Goal: Ask a question

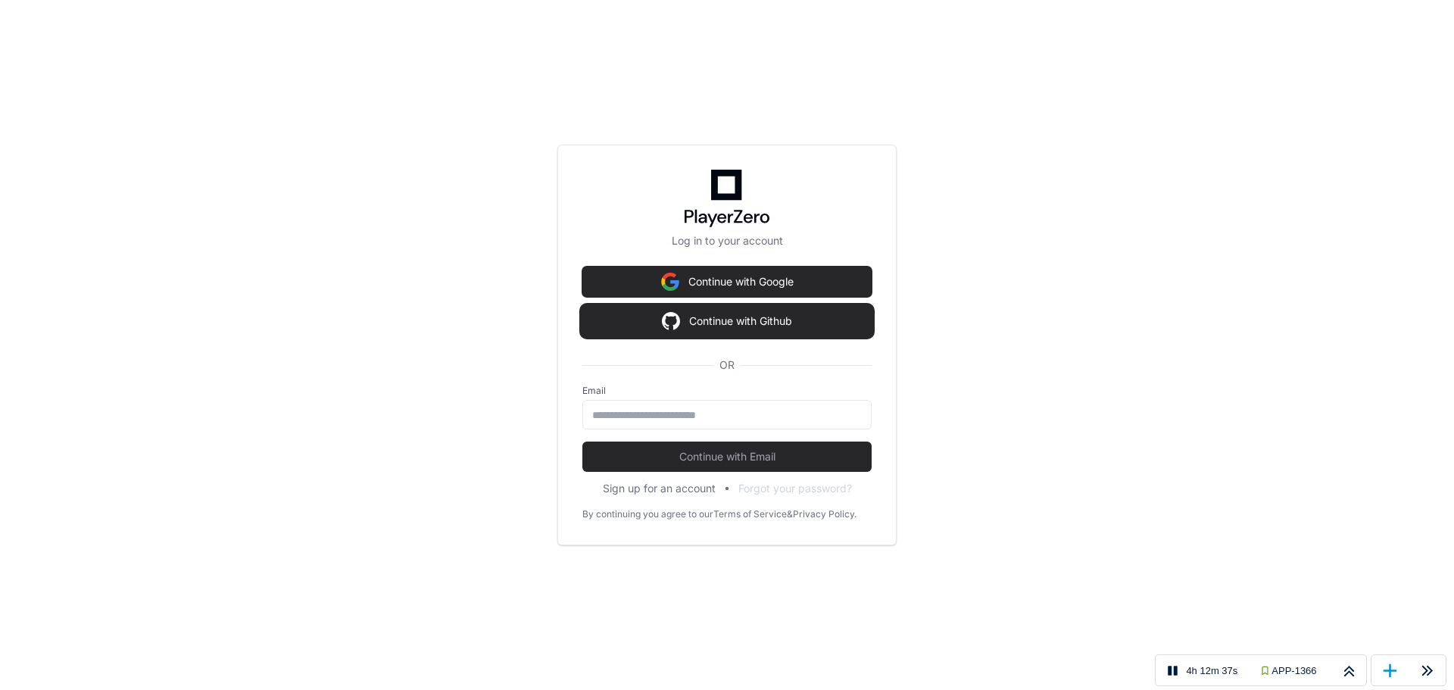
click at [754, 324] on button "Continue with Github" at bounding box center [727, 321] width 289 height 30
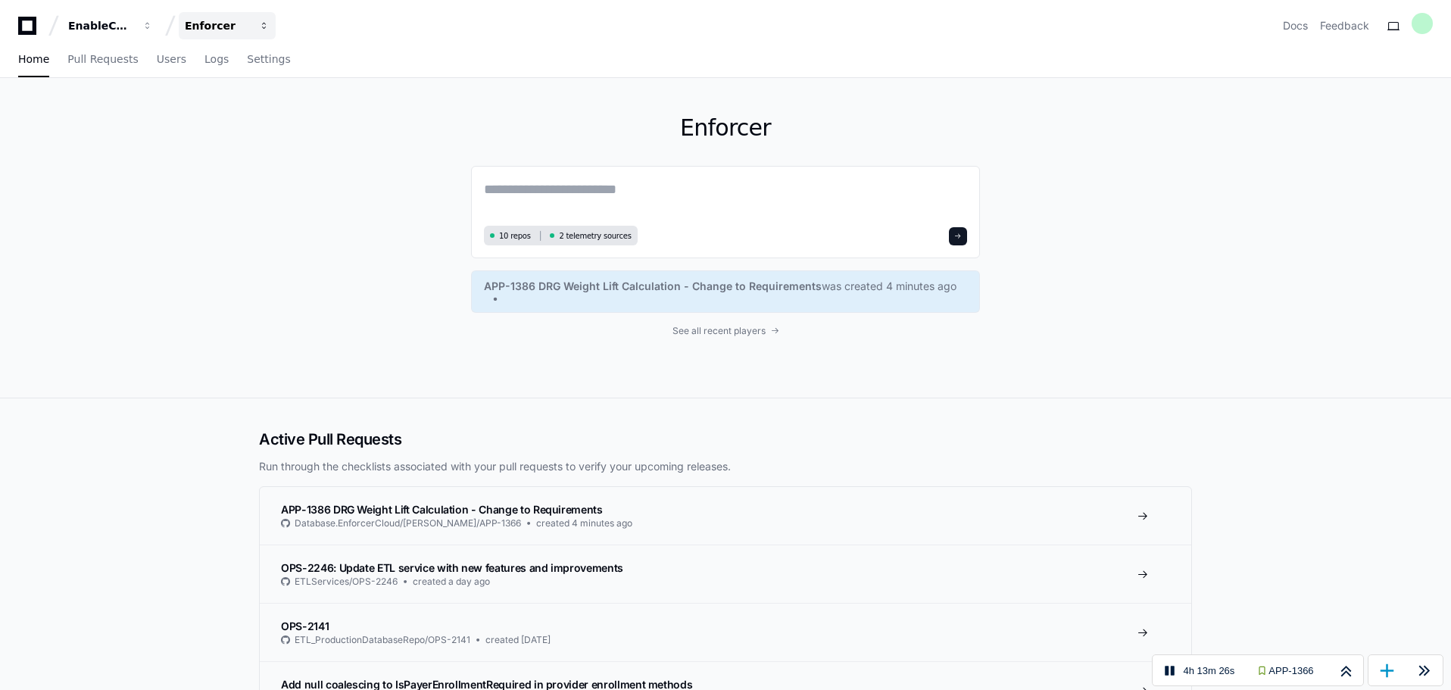
click at [266, 30] on span "button" at bounding box center [264, 25] width 11 height 11
click at [247, 61] on span "Settings" at bounding box center [268, 59] width 43 height 9
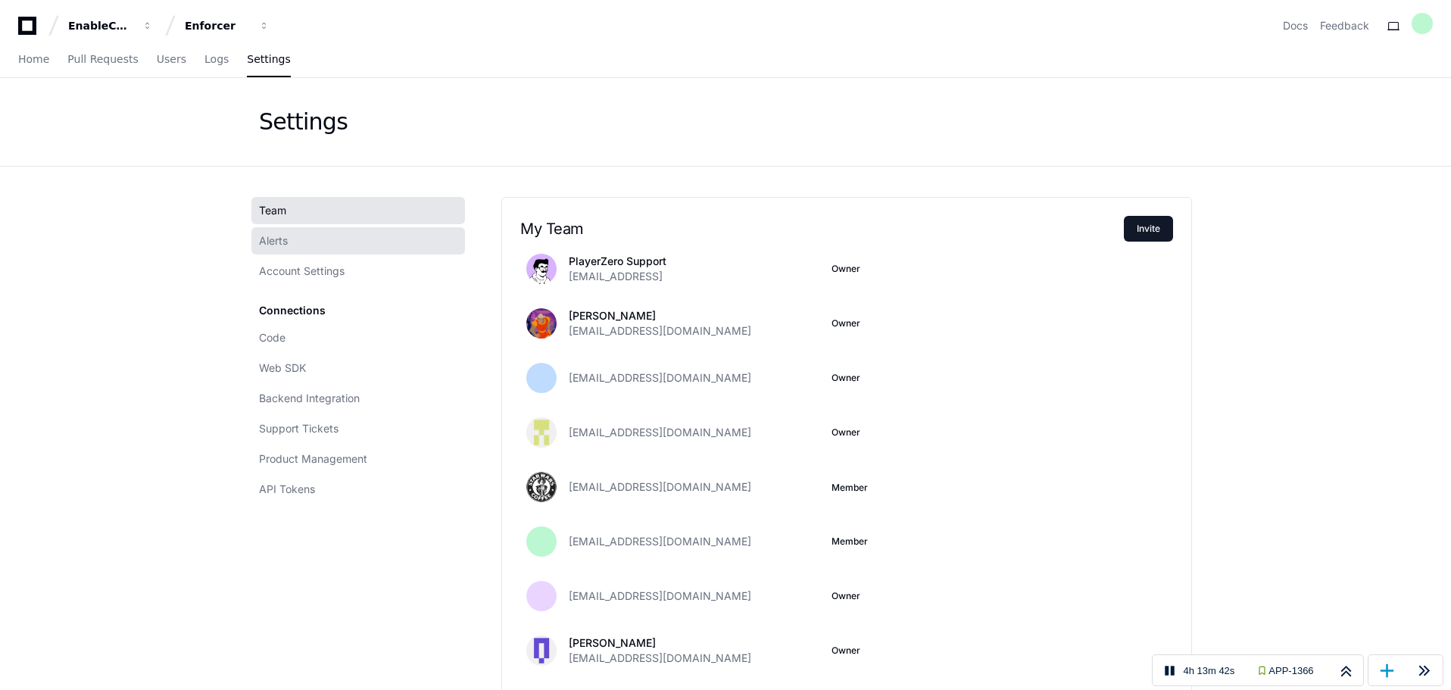
click at [287, 242] on span "Alerts" at bounding box center [273, 240] width 29 height 15
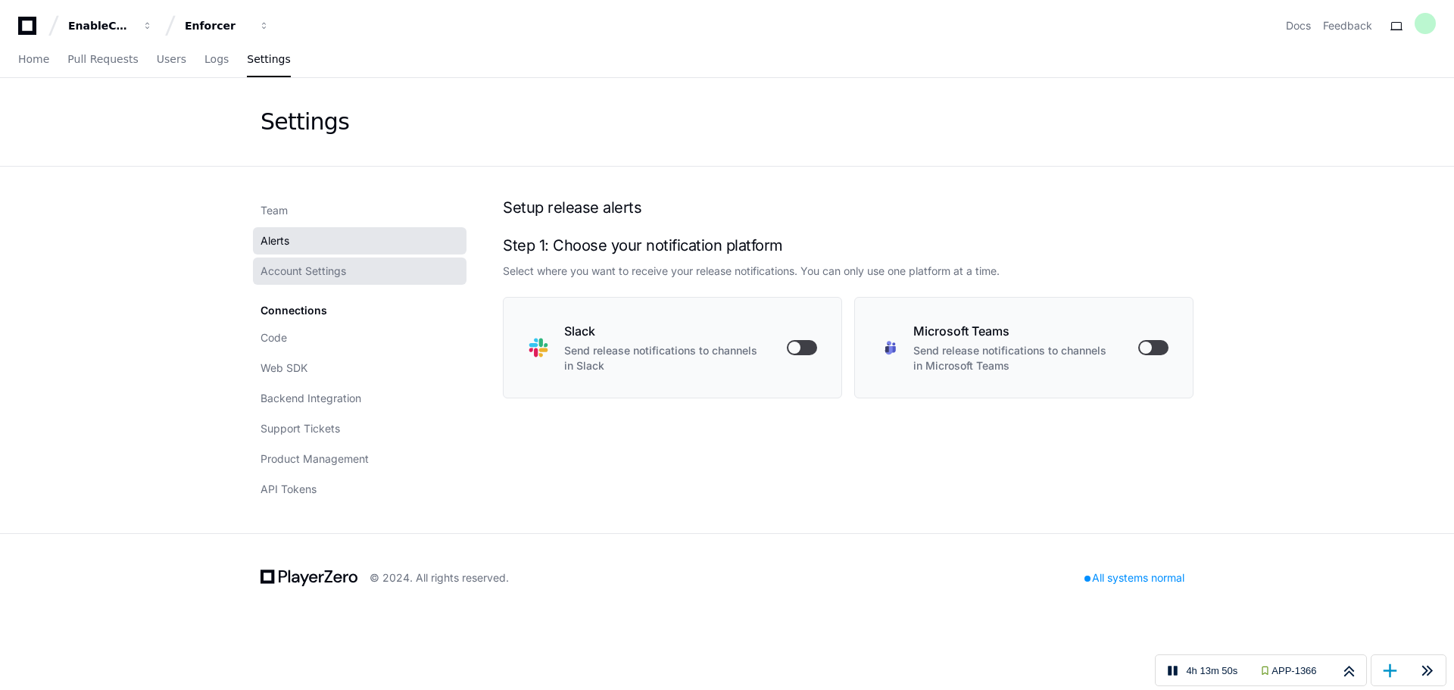
click at [338, 270] on span "Account Settings" at bounding box center [304, 271] width 86 height 15
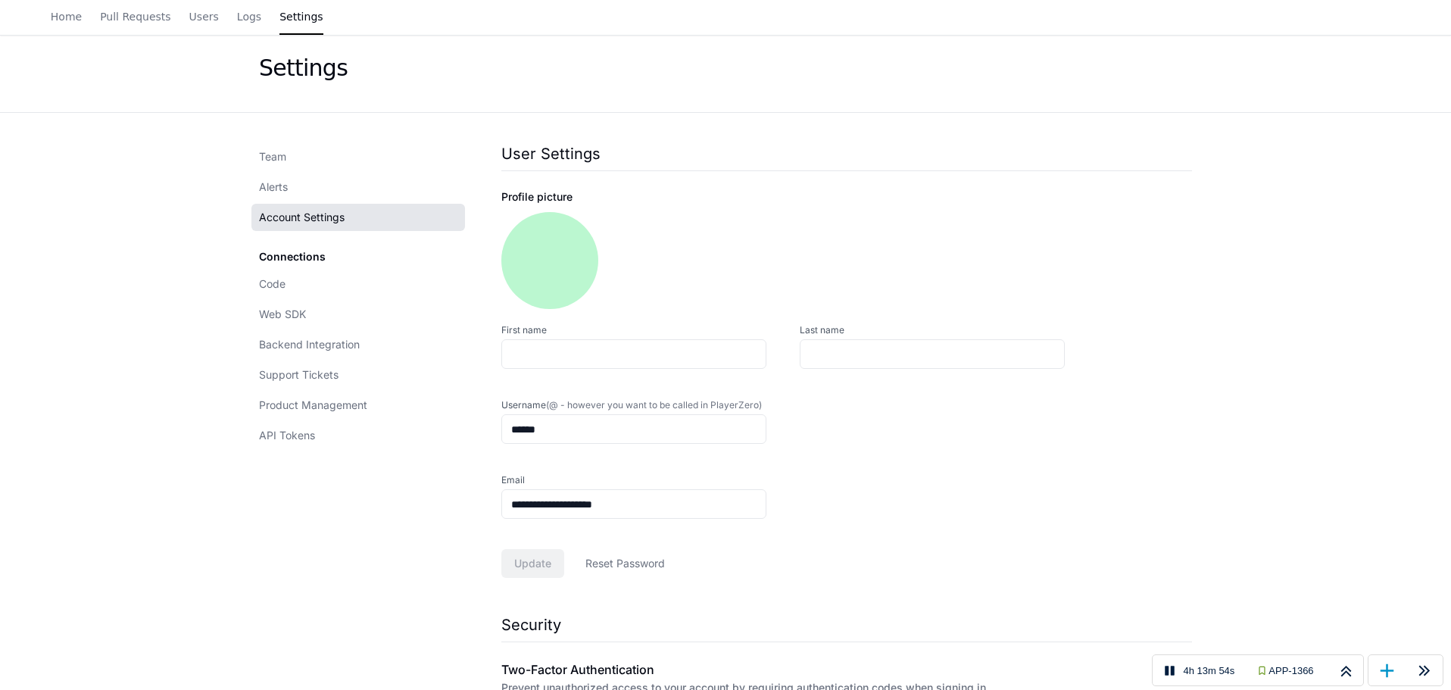
scroll to position [76, 0]
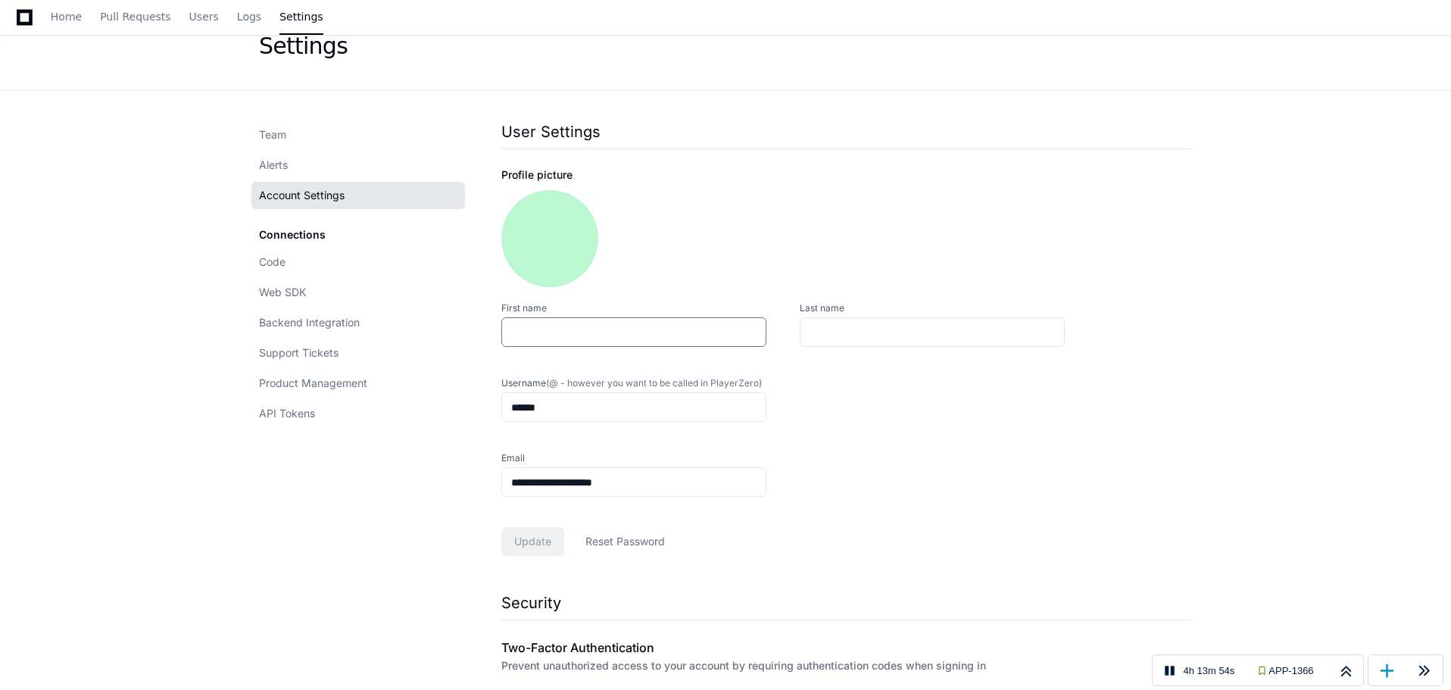
click at [604, 338] on input "First name" at bounding box center [633, 332] width 245 height 15
type input "***"
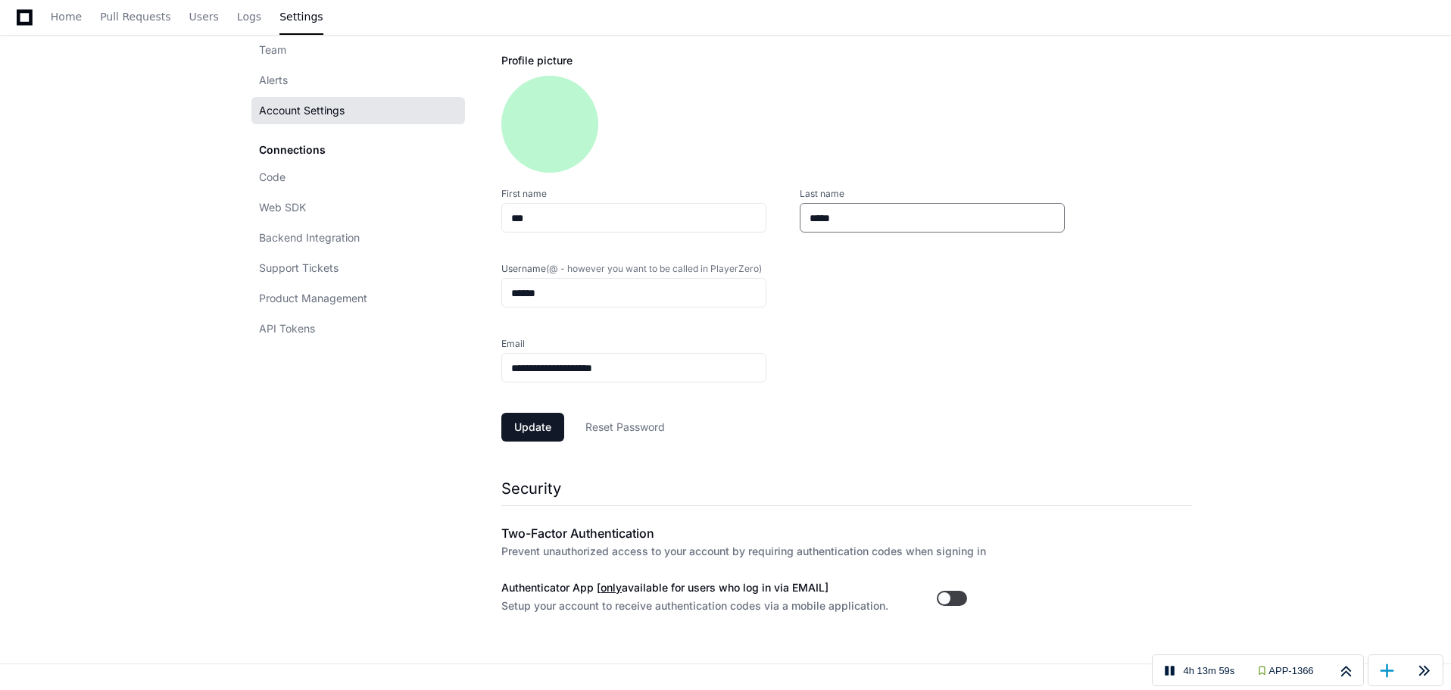
scroll to position [227, 0]
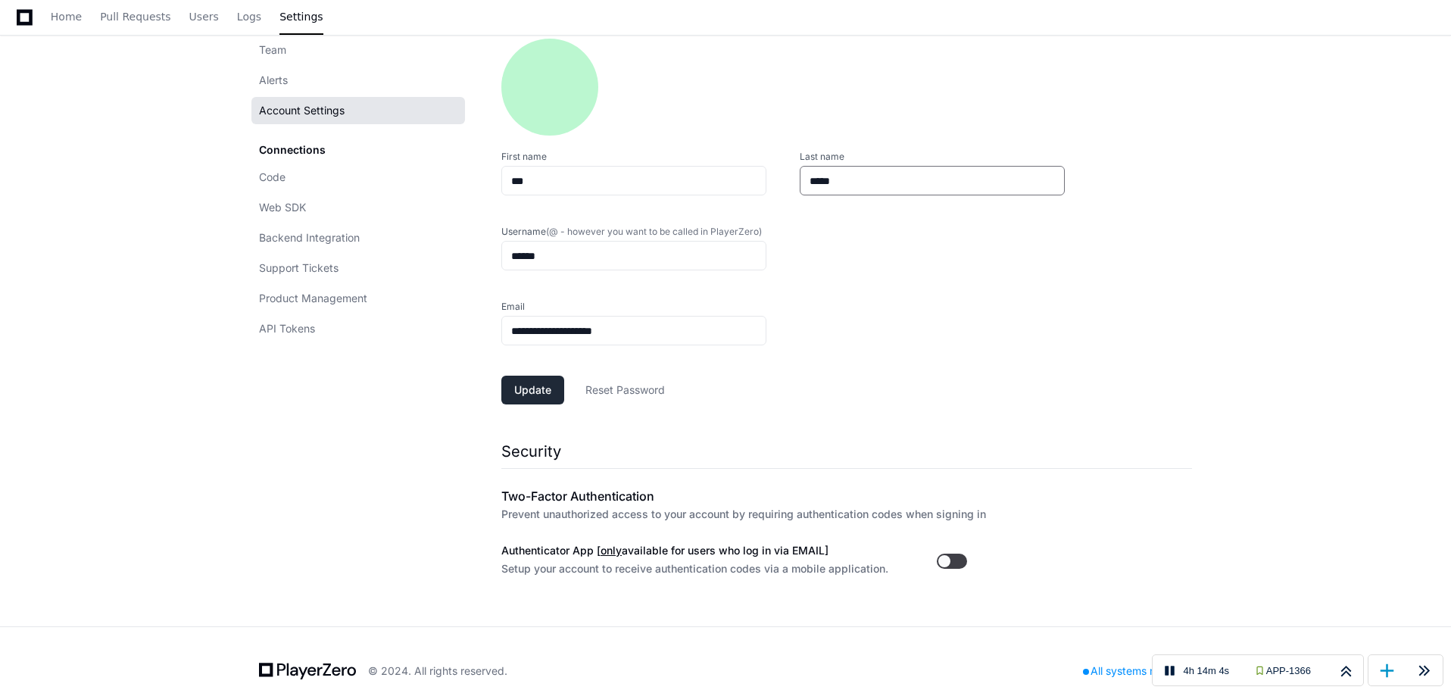
type input "*****"
click at [554, 392] on button "Update" at bounding box center [532, 390] width 63 height 29
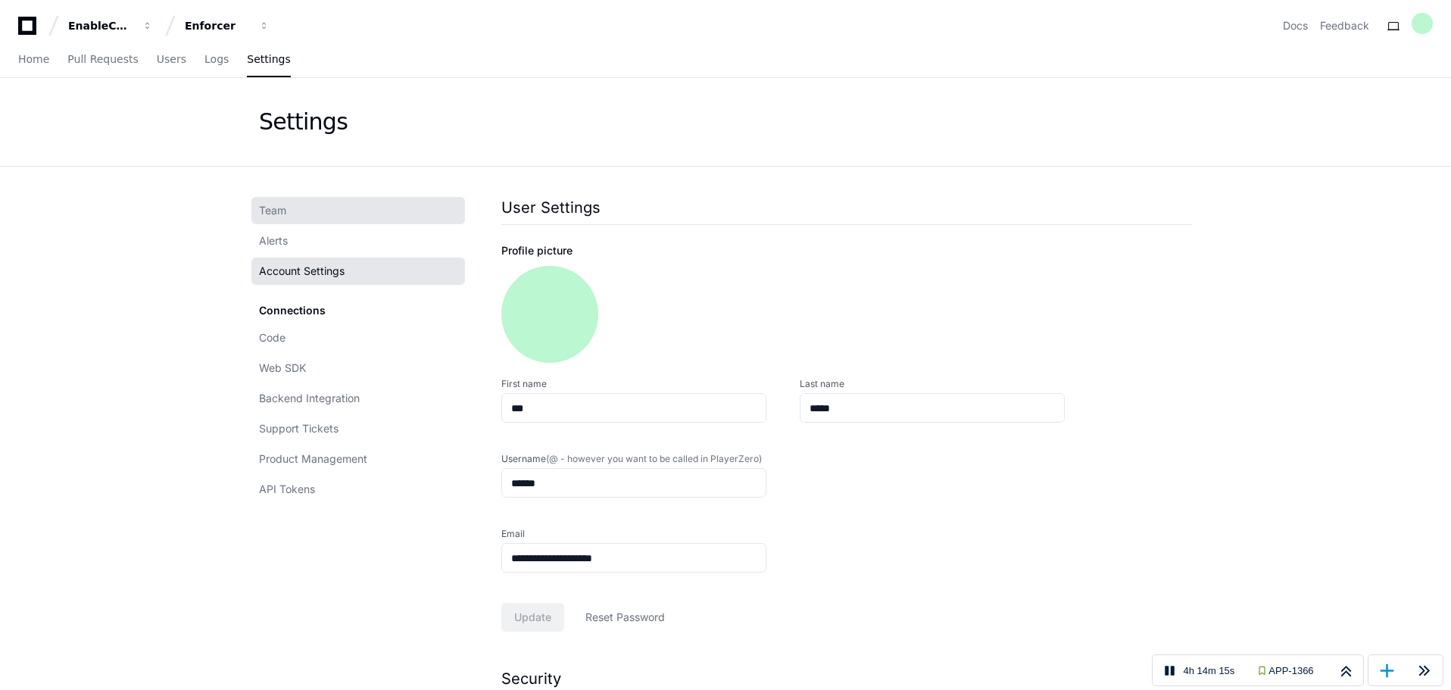
click at [304, 213] on link "Team" at bounding box center [358, 210] width 214 height 27
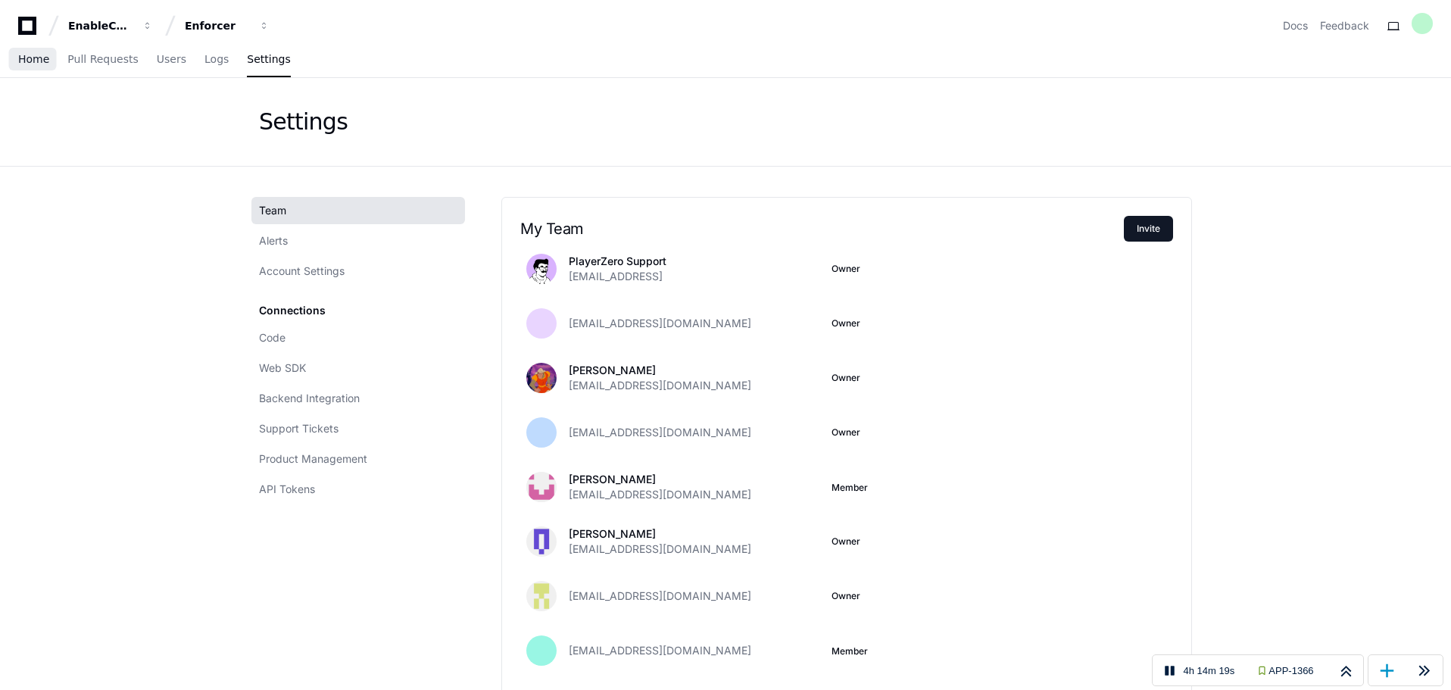
click at [35, 63] on span "Home" at bounding box center [33, 59] width 31 height 9
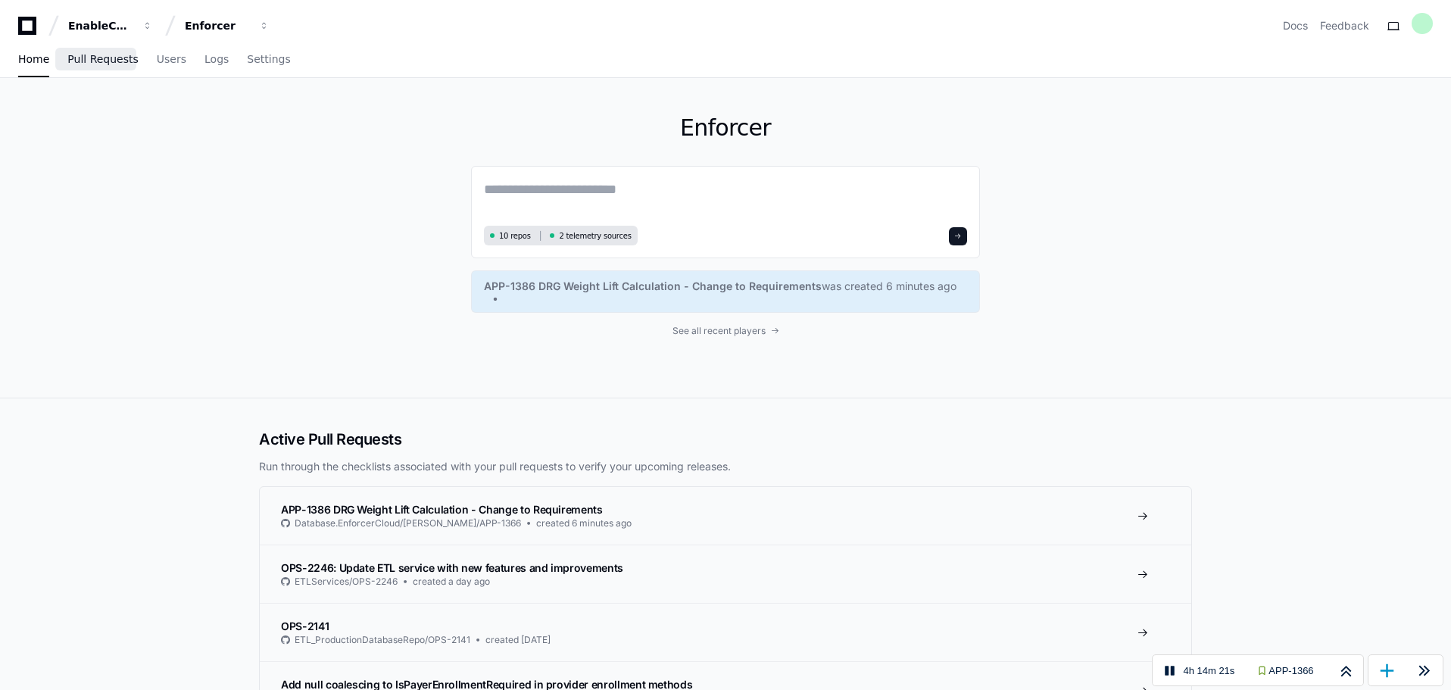
click at [117, 58] on span "Pull Requests" at bounding box center [102, 59] width 70 height 9
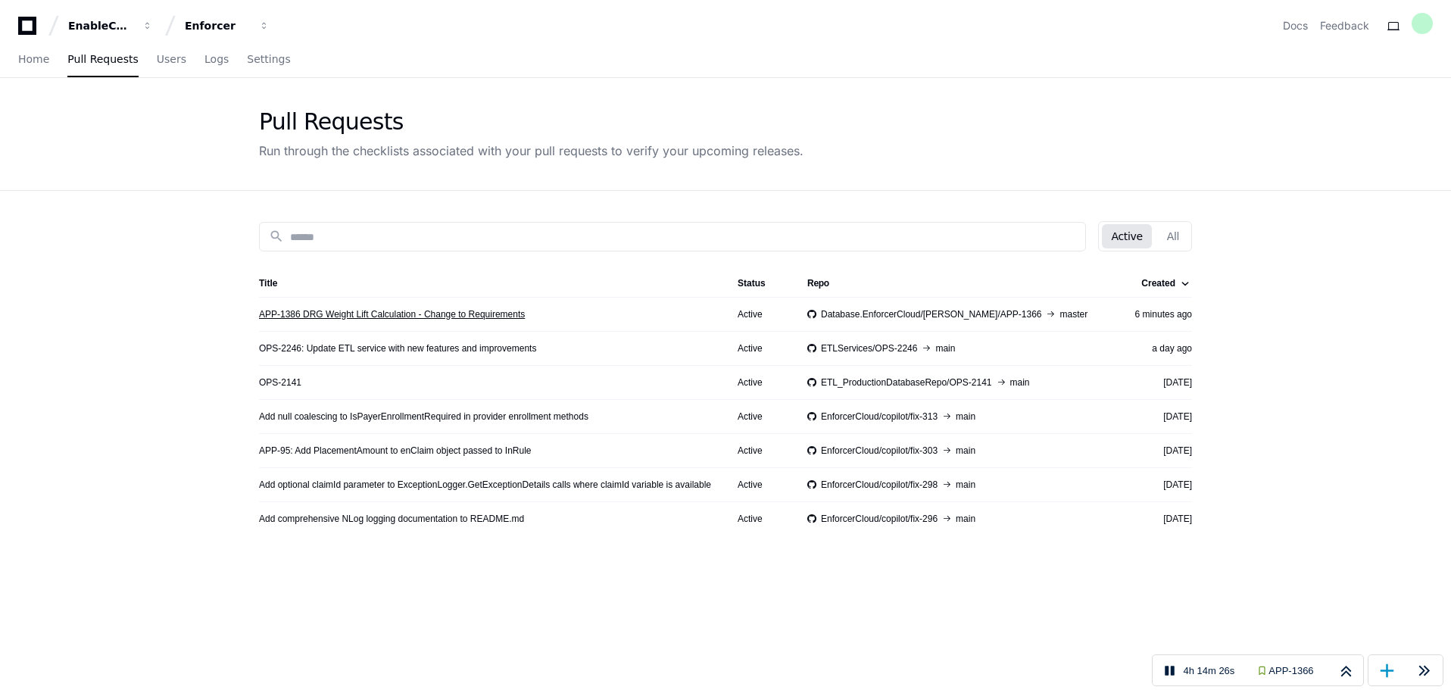
click at [315, 315] on link "APP-1386 DRG Weight Lift Calculation - Change to Requirements" at bounding box center [392, 314] width 266 height 12
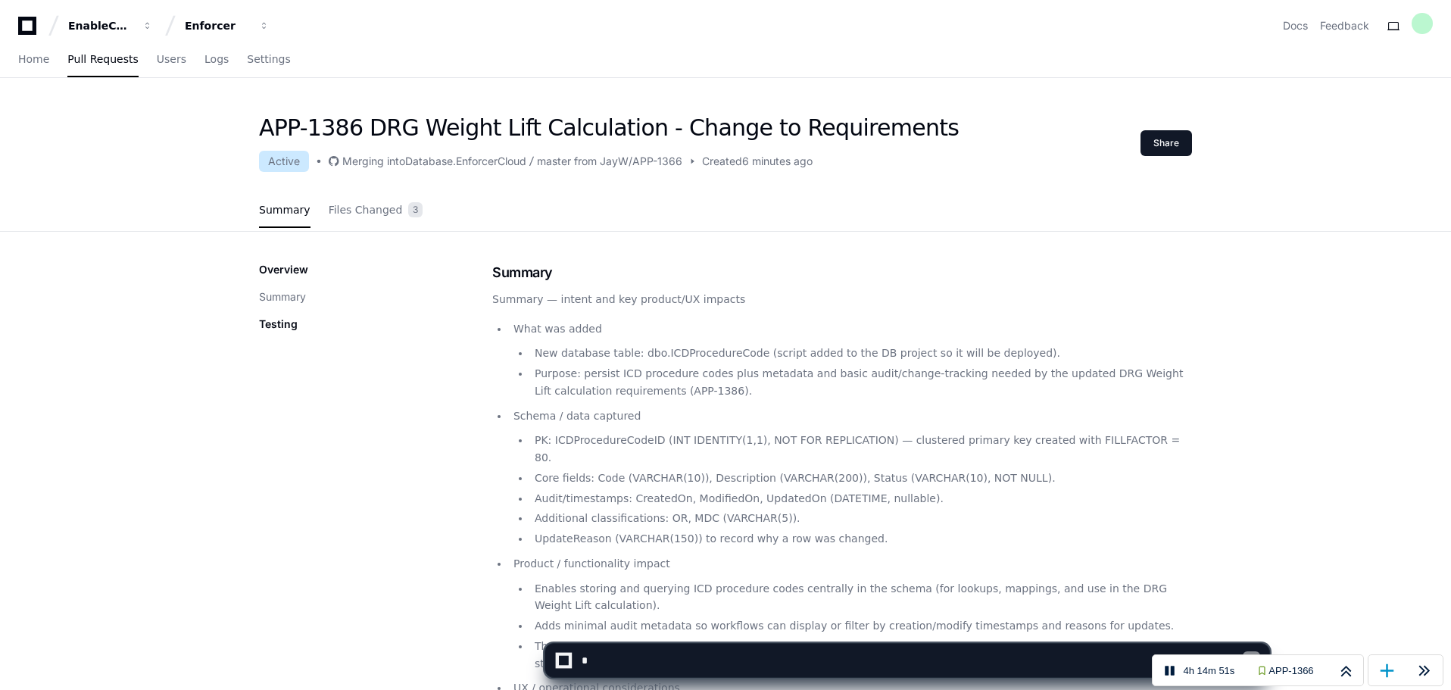
click at [282, 326] on p "Testing" at bounding box center [278, 324] width 39 height 15
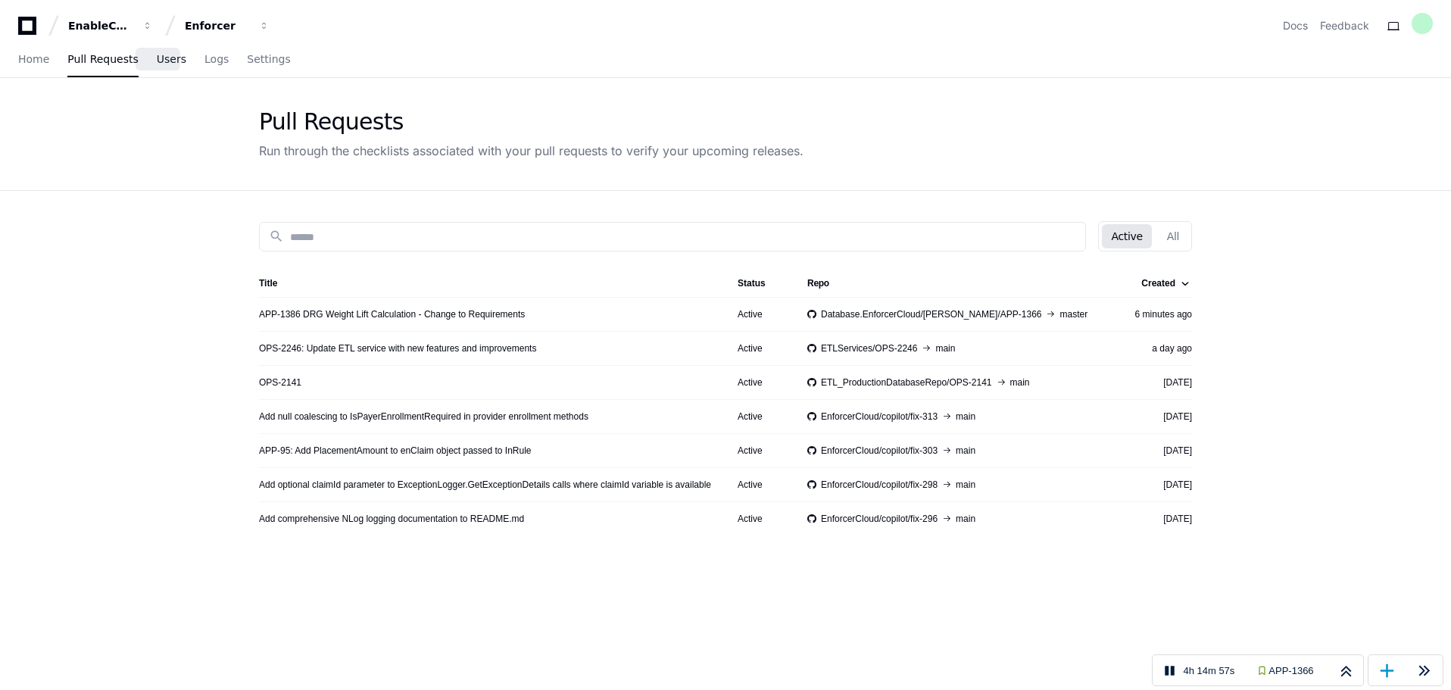
click at [157, 67] on link "Users" at bounding box center [172, 59] width 30 height 35
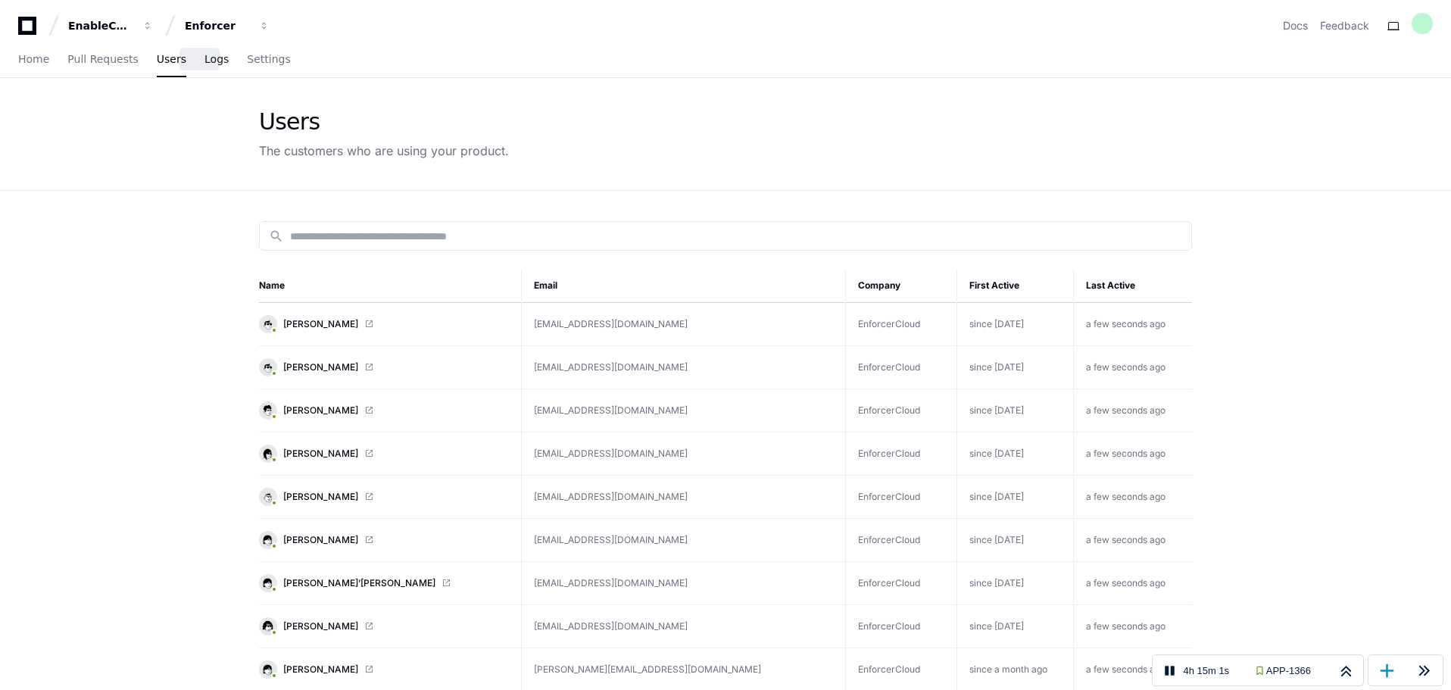
click at [205, 57] on span "Logs" at bounding box center [217, 59] width 24 height 9
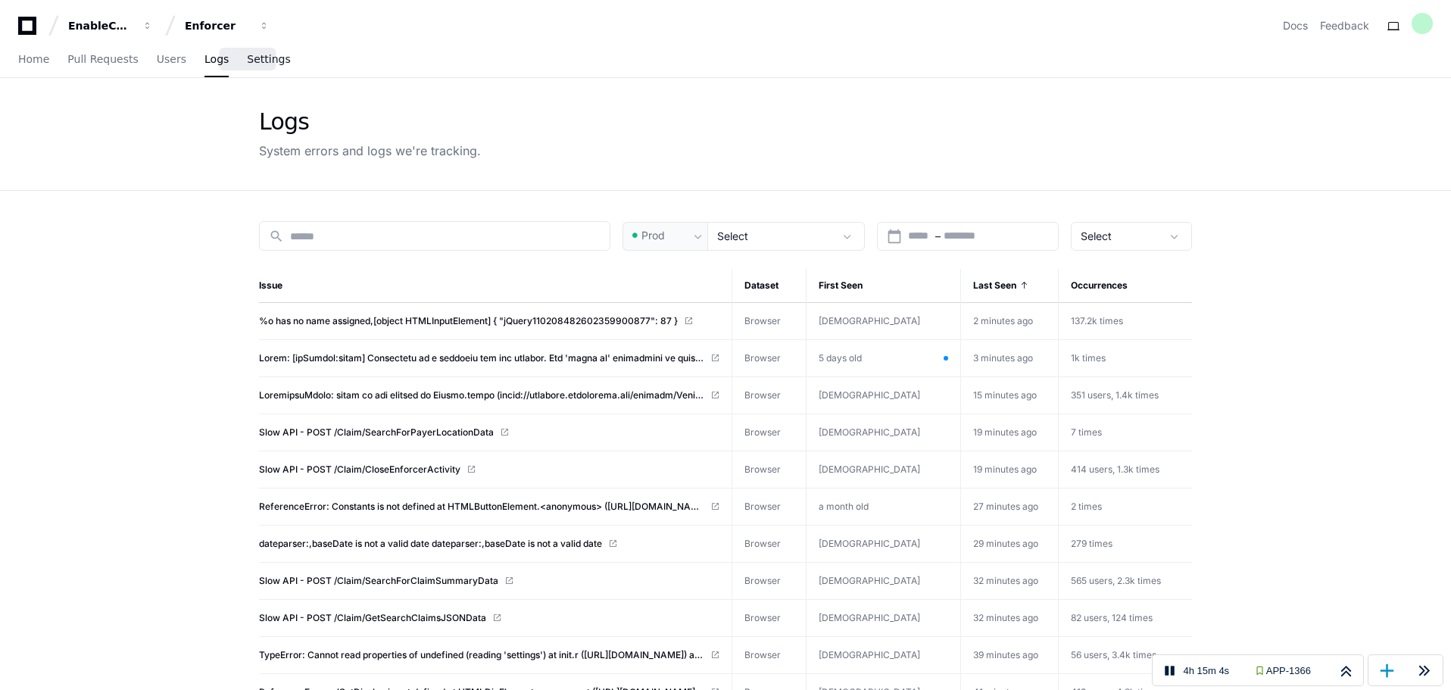
click at [251, 59] on span "Settings" at bounding box center [268, 59] width 43 height 9
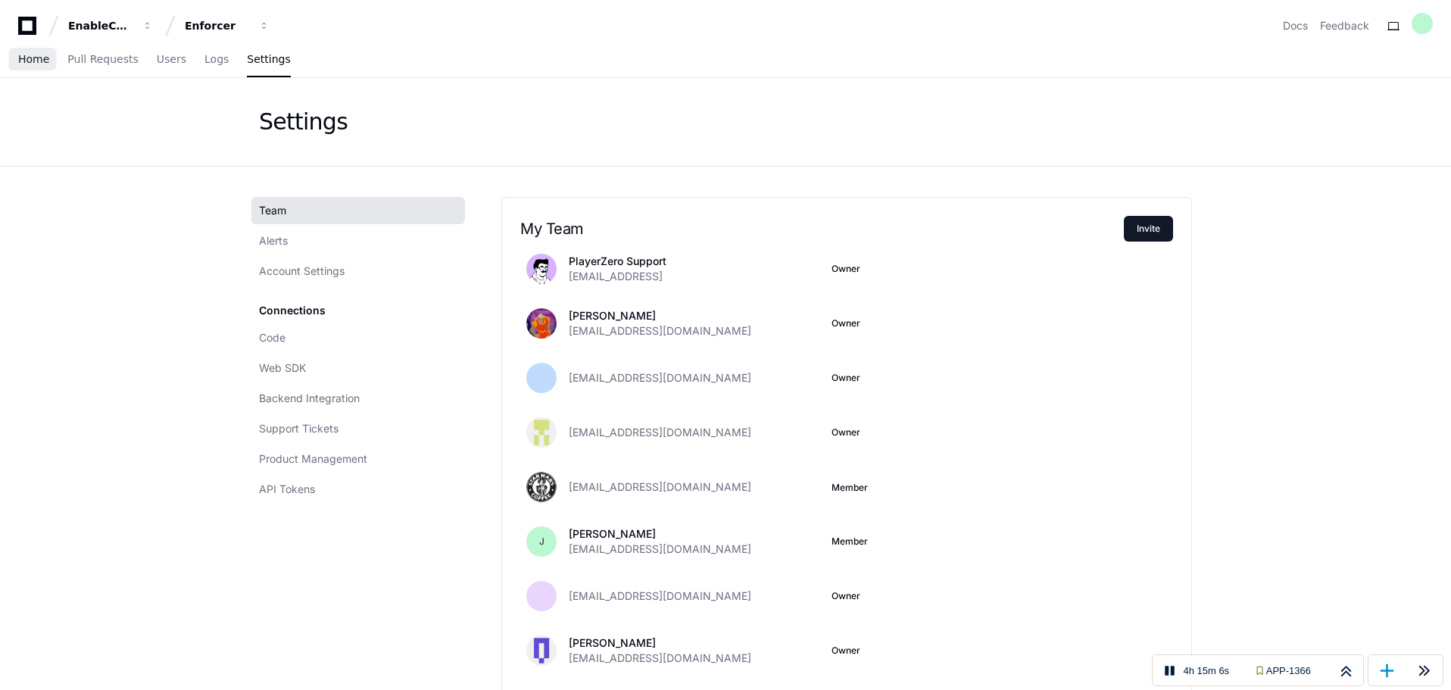
click at [33, 58] on span "Home" at bounding box center [33, 59] width 31 height 9
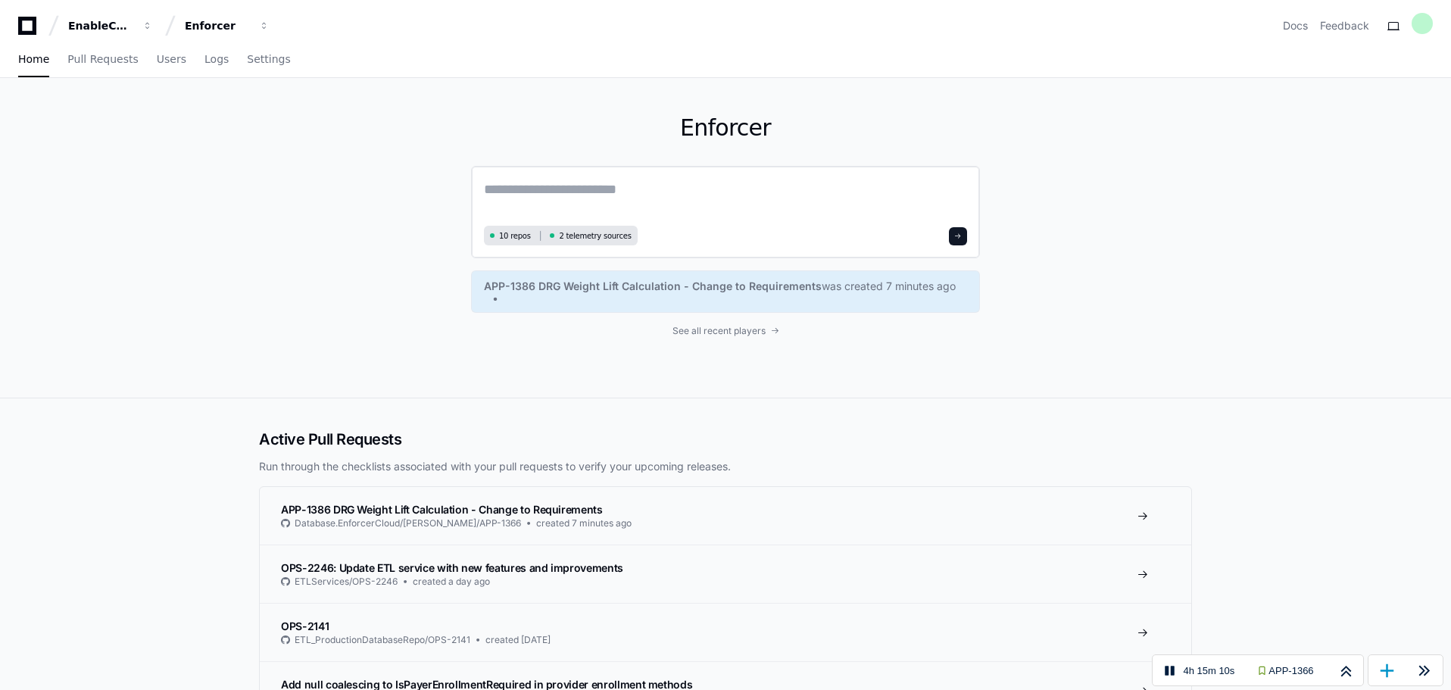
click at [517, 240] on span "10 repos" at bounding box center [515, 235] width 32 height 11
click at [963, 241] on button at bounding box center [958, 236] width 18 height 18
click at [517, 236] on span "10 repos" at bounding box center [515, 235] width 32 height 11
click at [533, 199] on textarea at bounding box center [725, 200] width 483 height 42
click at [688, 194] on textarea at bounding box center [725, 200] width 483 height 42
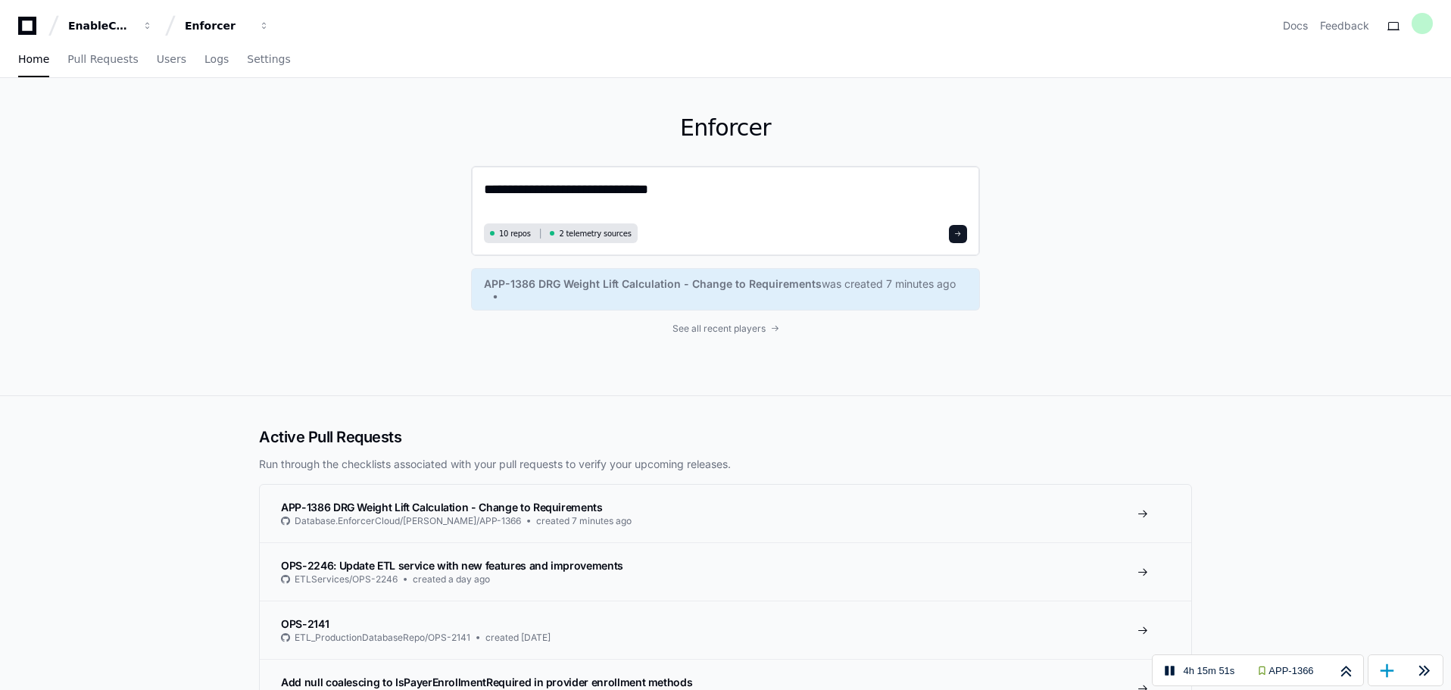
type textarea "**********"
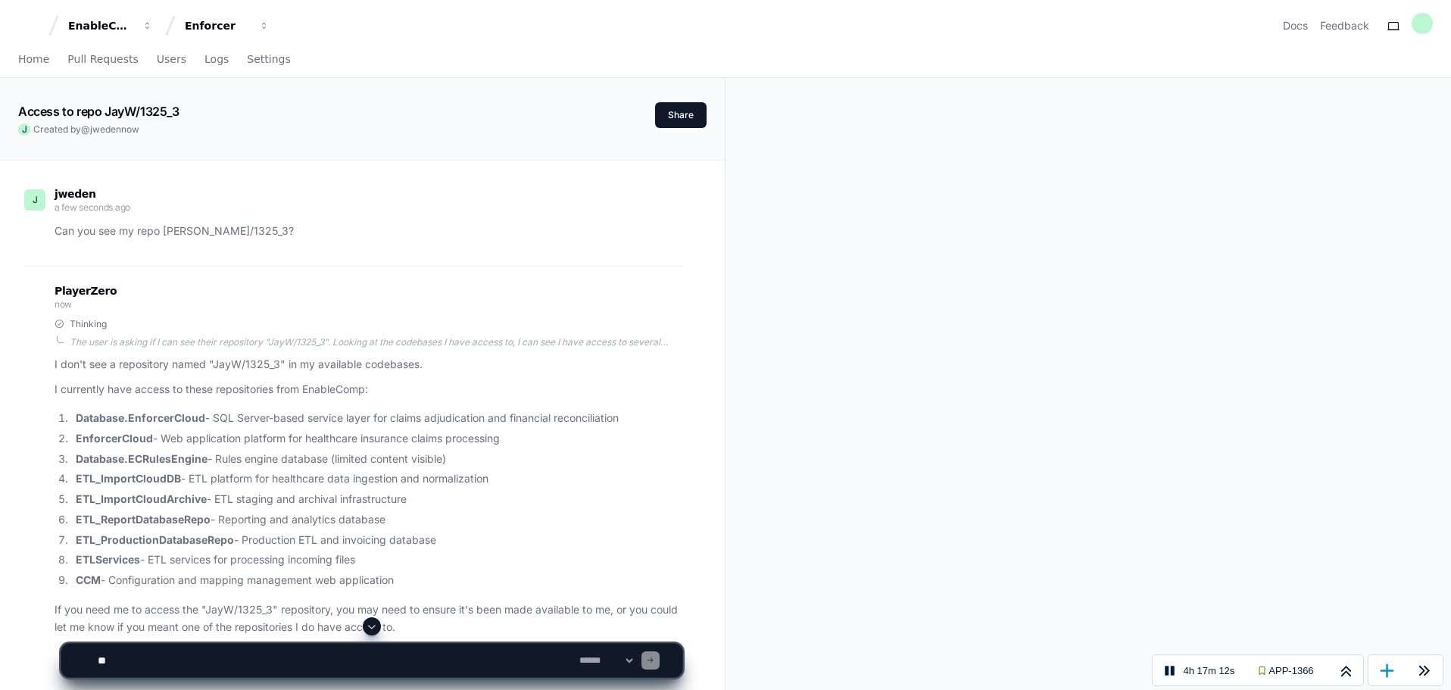
scroll to position [76, 0]
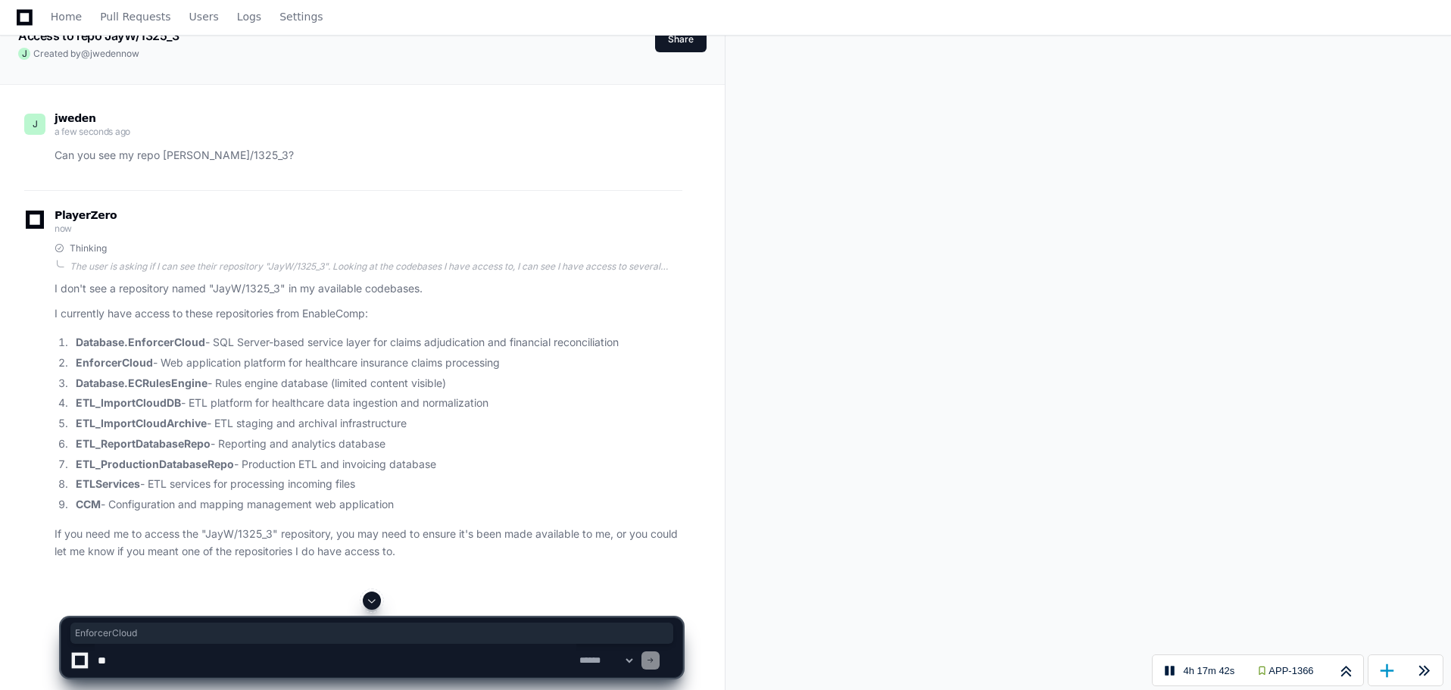
drag, startPoint x: 77, startPoint y: 361, endPoint x: 152, endPoint y: 361, distance: 75.8
click at [152, 361] on li "EnforcerCloud - Web application platform for healthcare insurance claims proces…" at bounding box center [376, 363] width 611 height 17
copy li "EnforcerCloud"
click at [224, 655] on textarea at bounding box center [336, 660] width 482 height 33
paste textarea "**********"
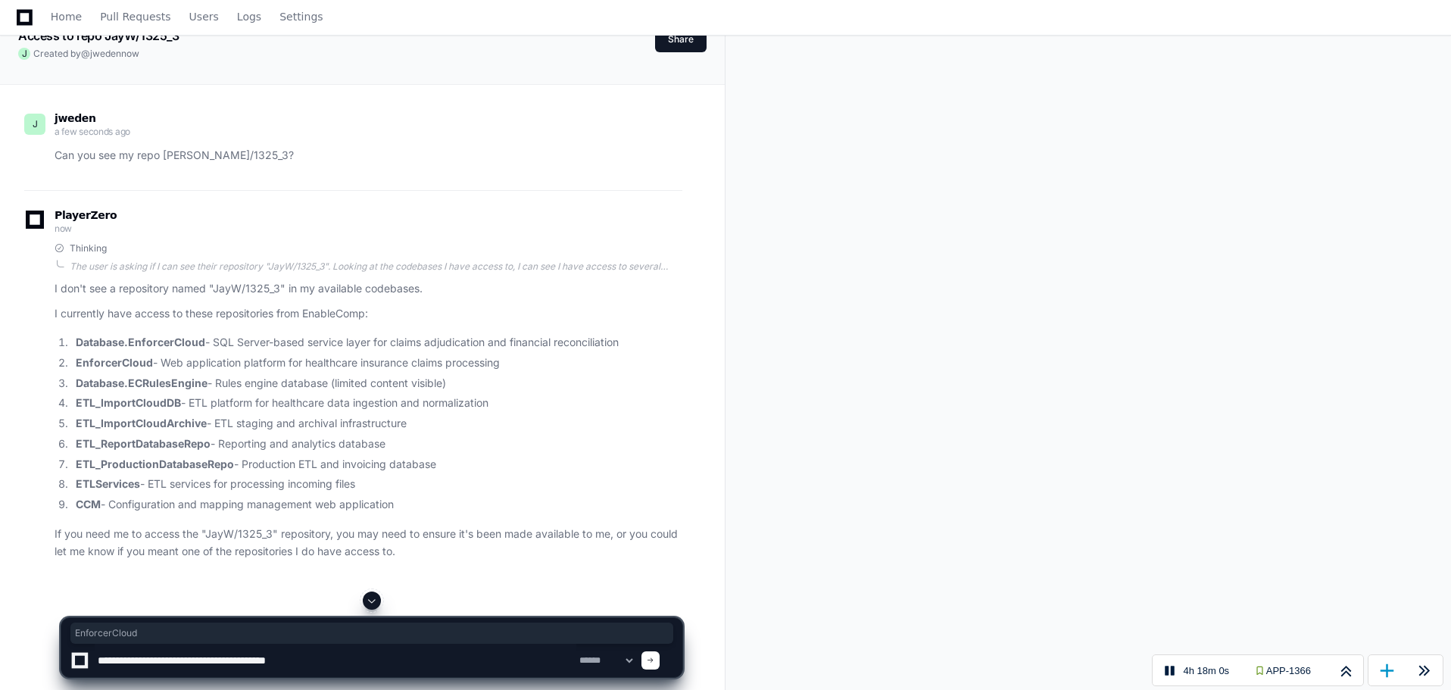
type textarea "**********"
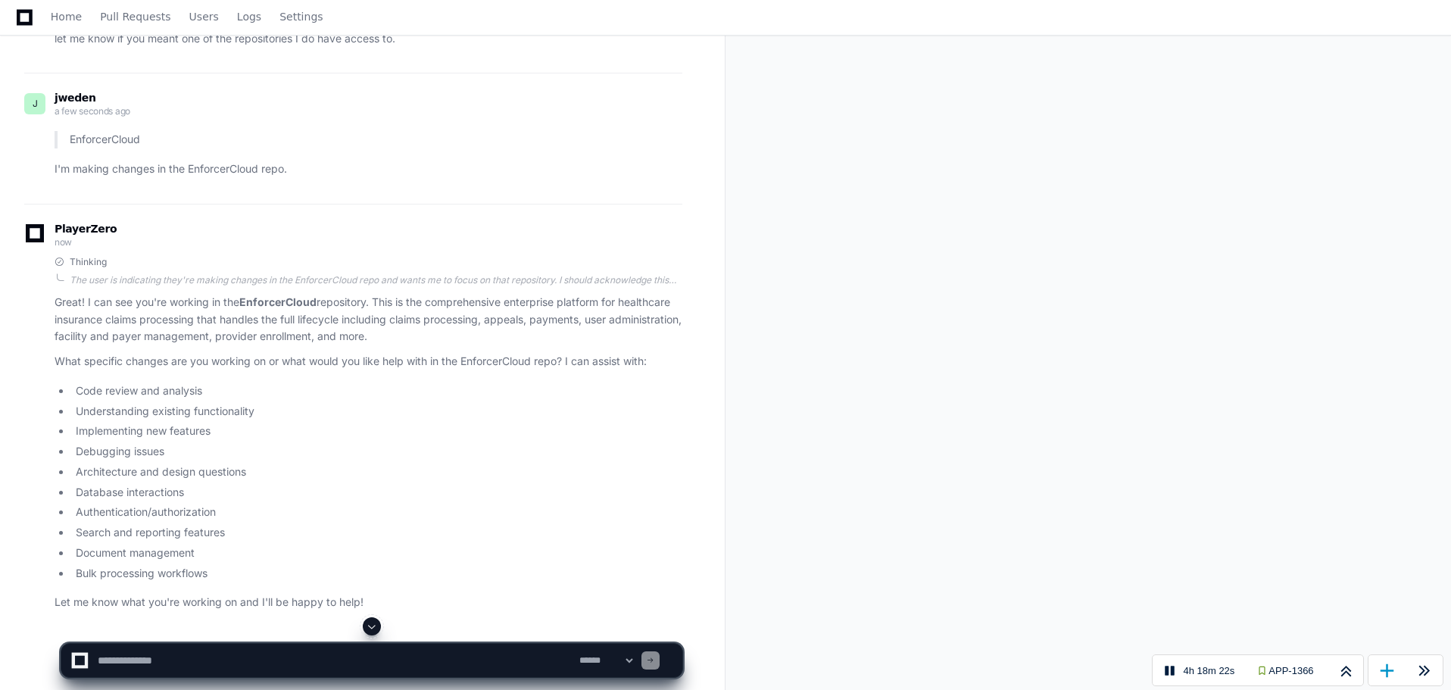
scroll to position [630, 0]
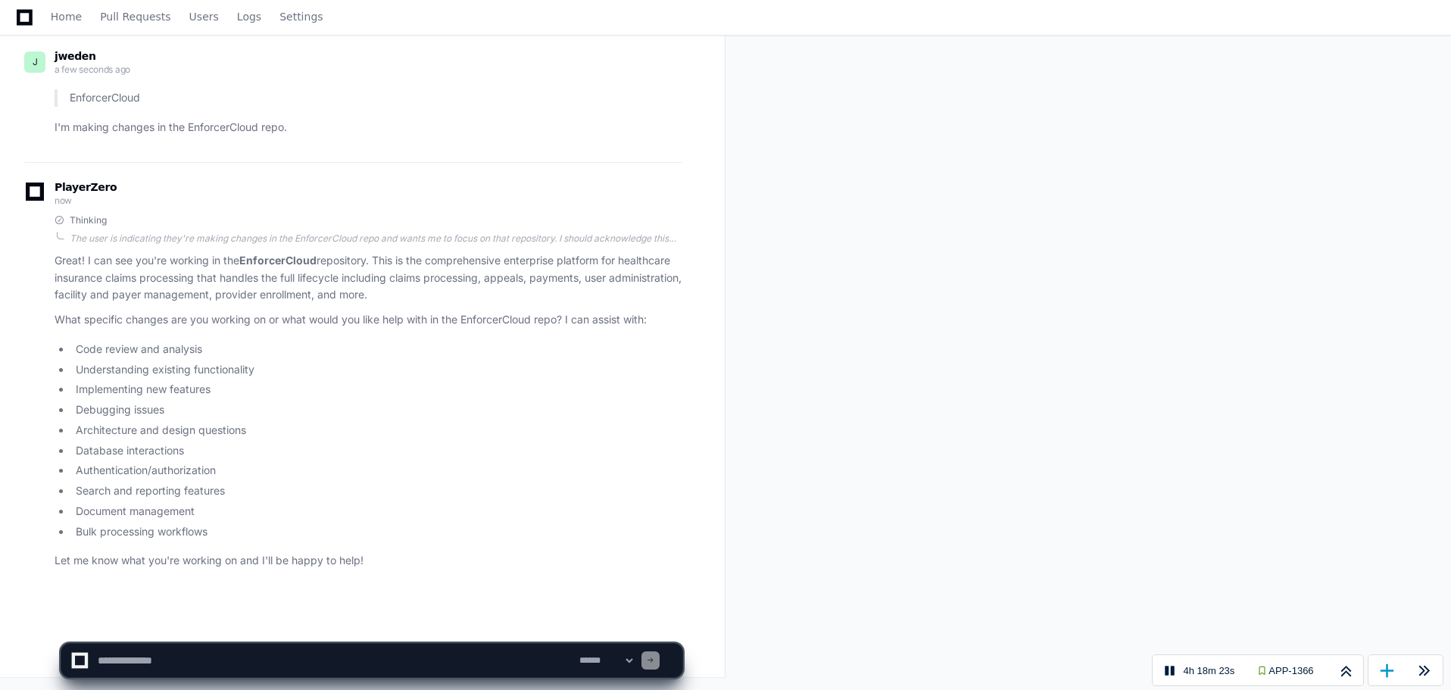
click at [208, 666] on textarea at bounding box center [336, 660] width 482 height 33
type textarea "**********"
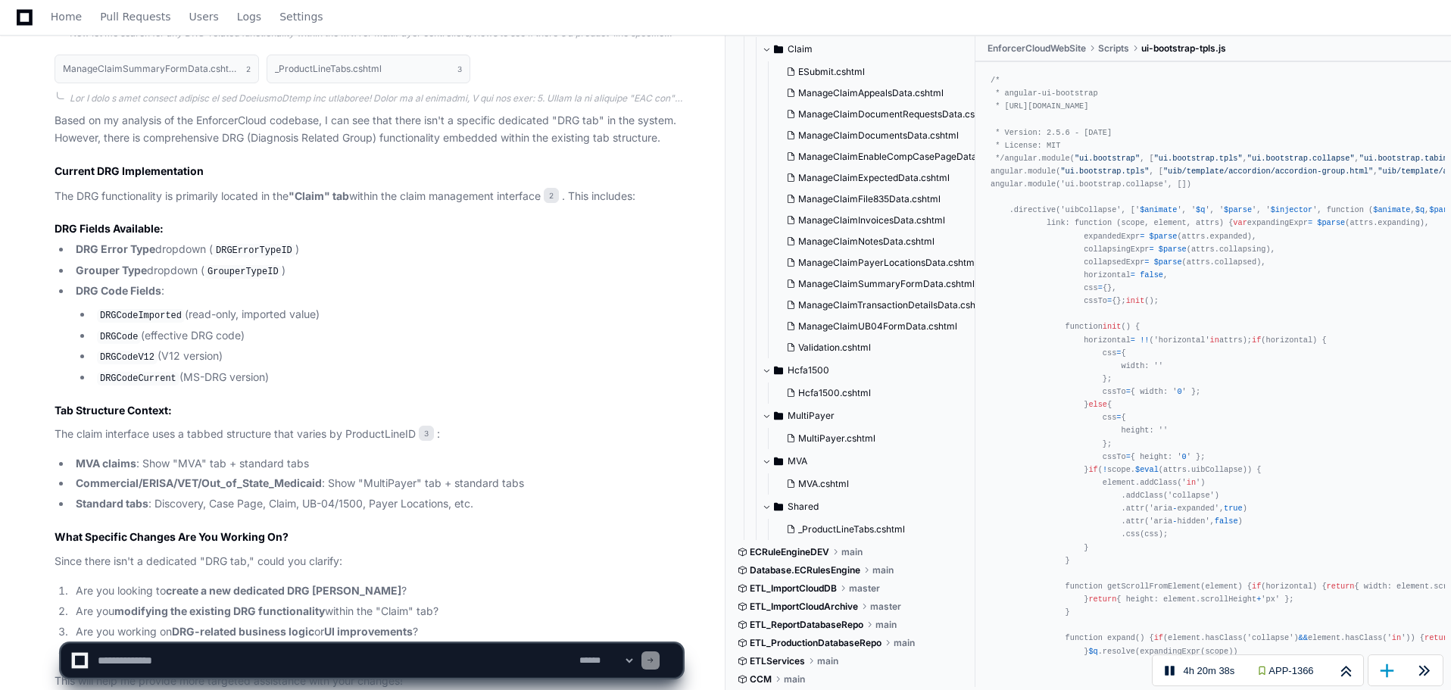
scroll to position [1785, 0]
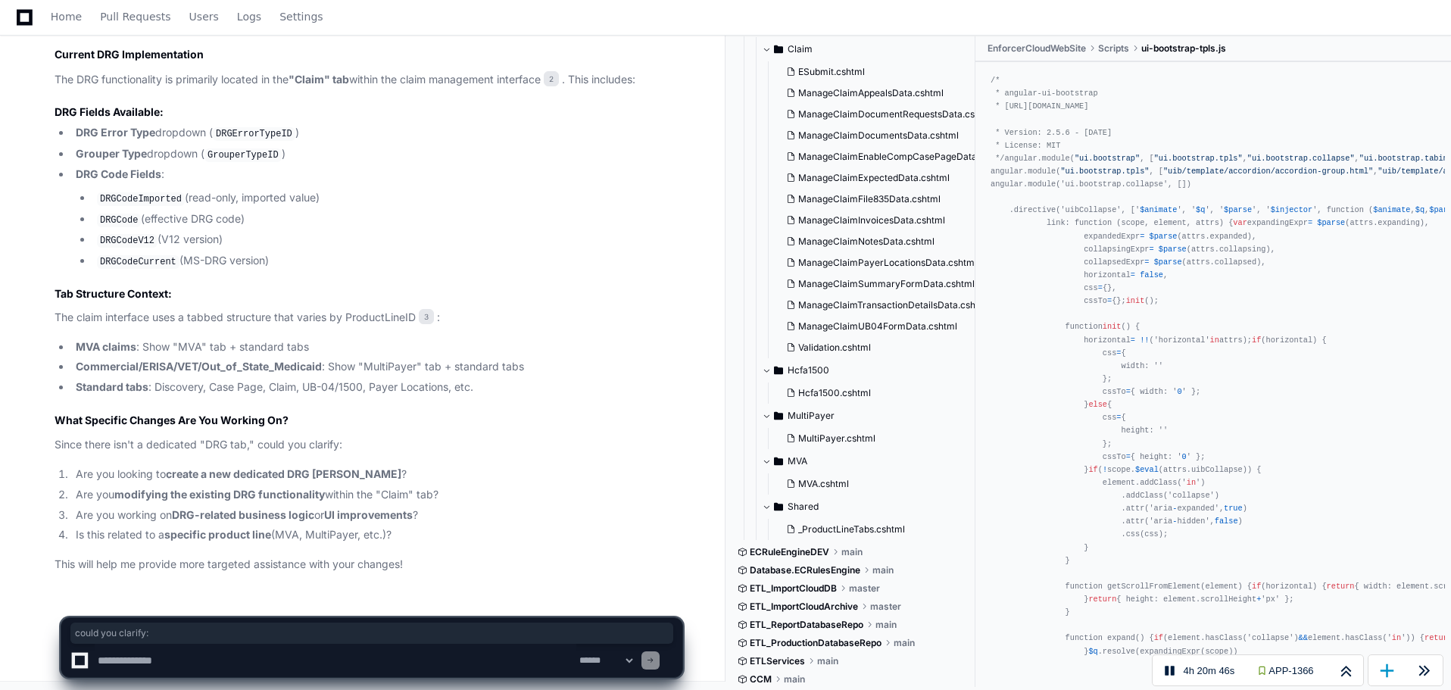
drag, startPoint x: 254, startPoint y: 443, endPoint x: 355, endPoint y: 443, distance: 100.7
click at [355, 443] on p "Since there isn't a dedicated "DRG tab," could you clarify:" at bounding box center [369, 444] width 628 height 17
click at [292, 439] on p "Since there isn't a dedicated "DRG tab," could you clarify:" at bounding box center [369, 444] width 628 height 17
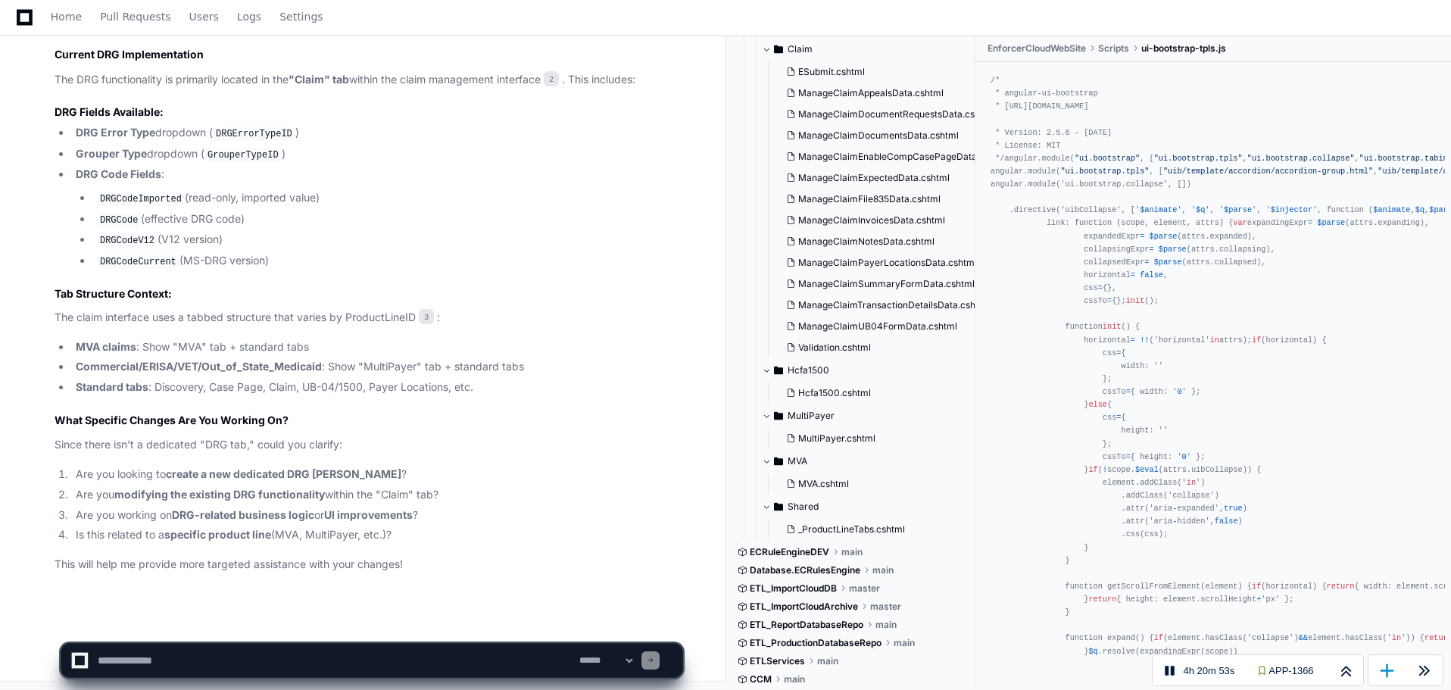
click at [143, 664] on textarea at bounding box center [336, 660] width 482 height 33
type textarea "**********"
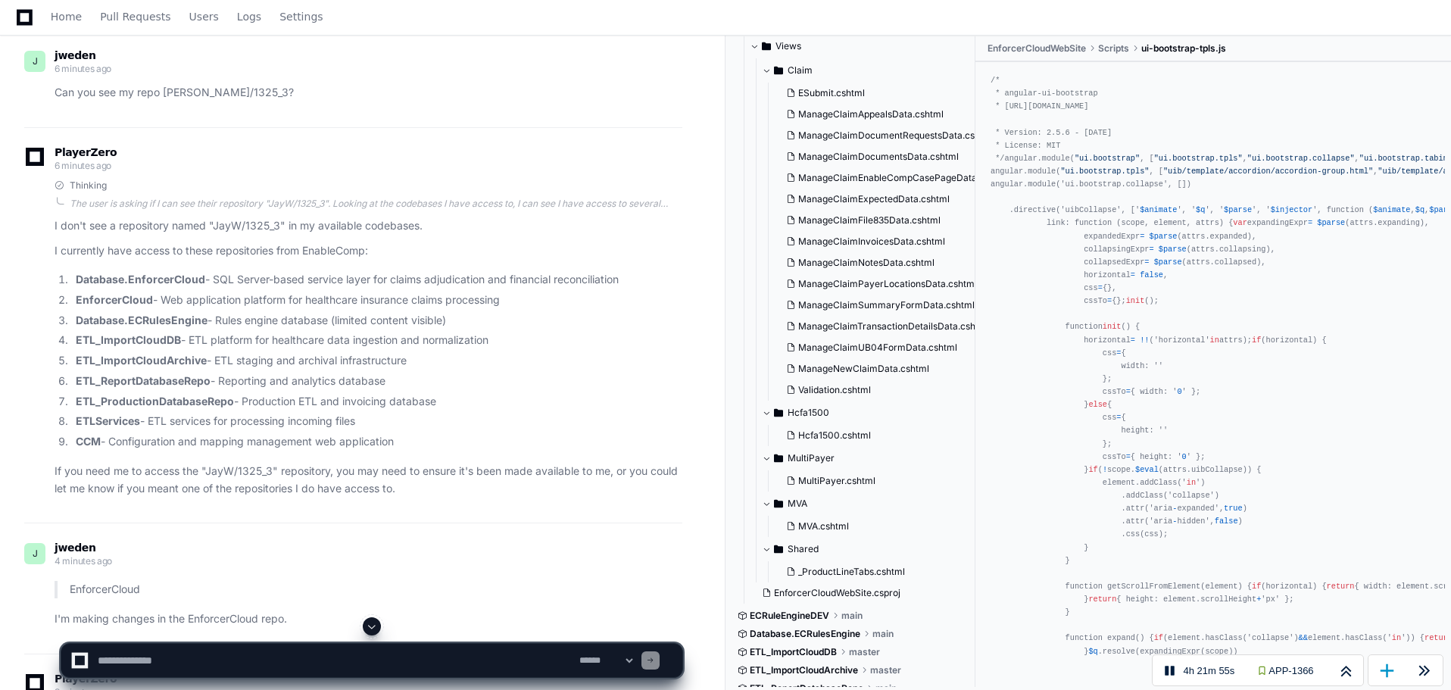
scroll to position [0, 0]
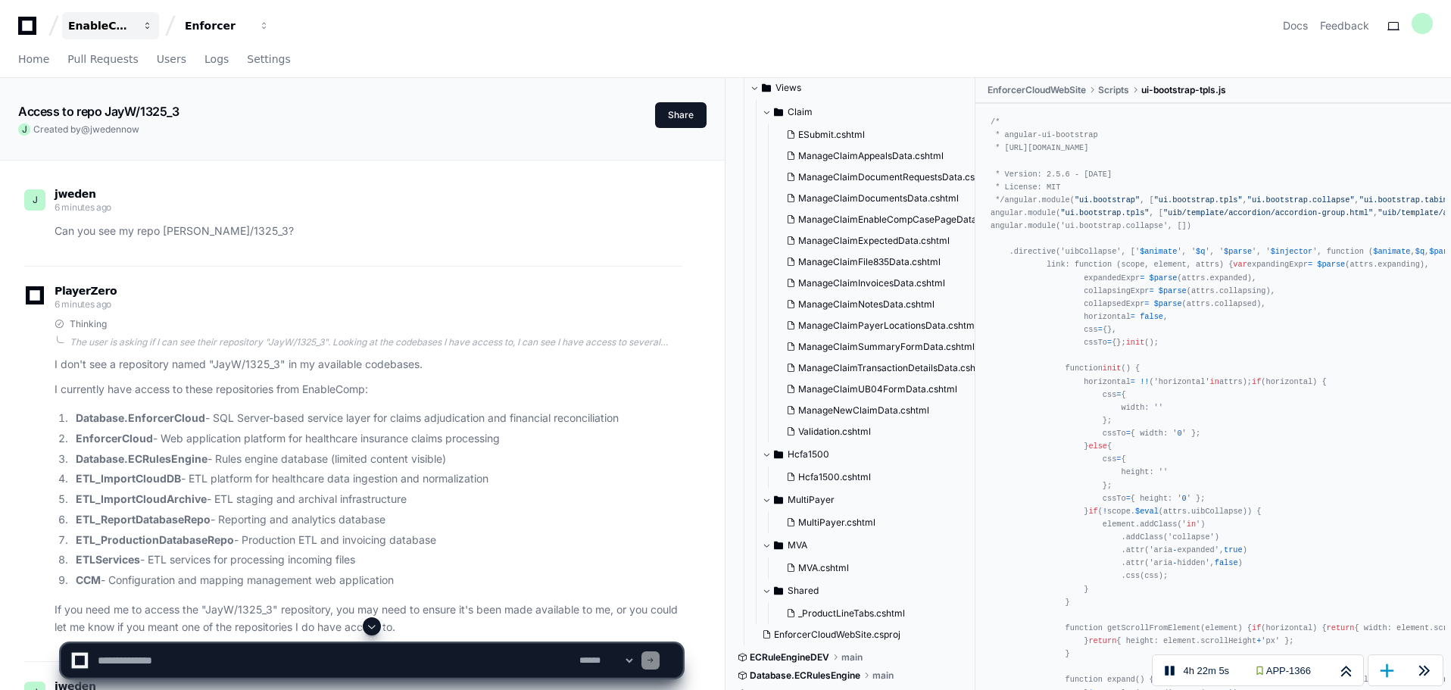
click at [149, 26] on span "button" at bounding box center [147, 25] width 11 height 11
click at [232, 20] on div "Enforcer" at bounding box center [217, 25] width 65 height 15
click at [461, 19] on div "EnableComp Enforcer Projects Join or create a project E Enforcer Docs Feedback" at bounding box center [725, 25] width 1415 height 27
